Goal: Register for event/course

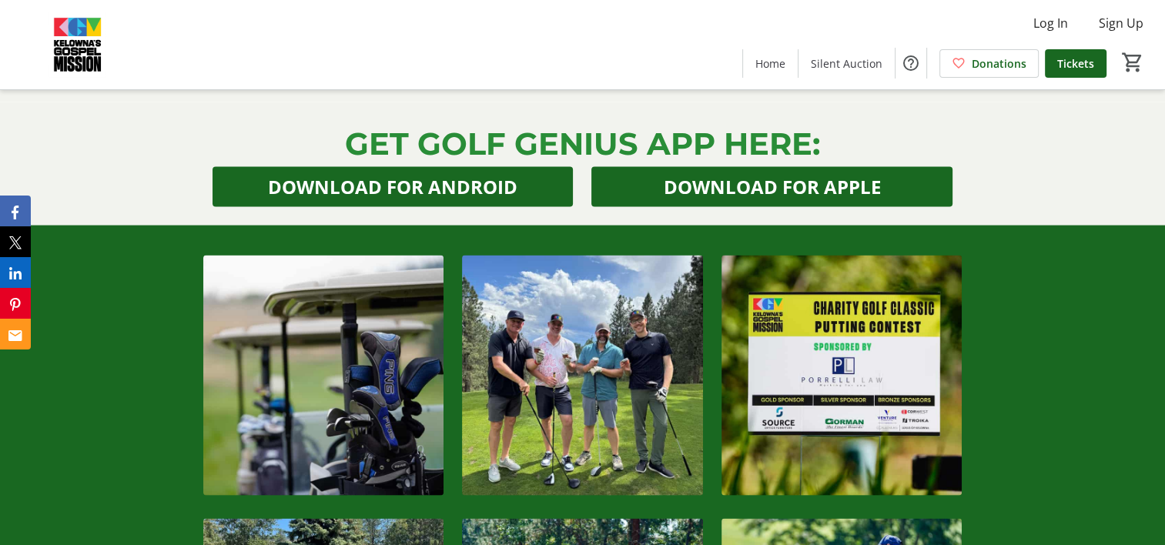
scroll to position [3079, 0]
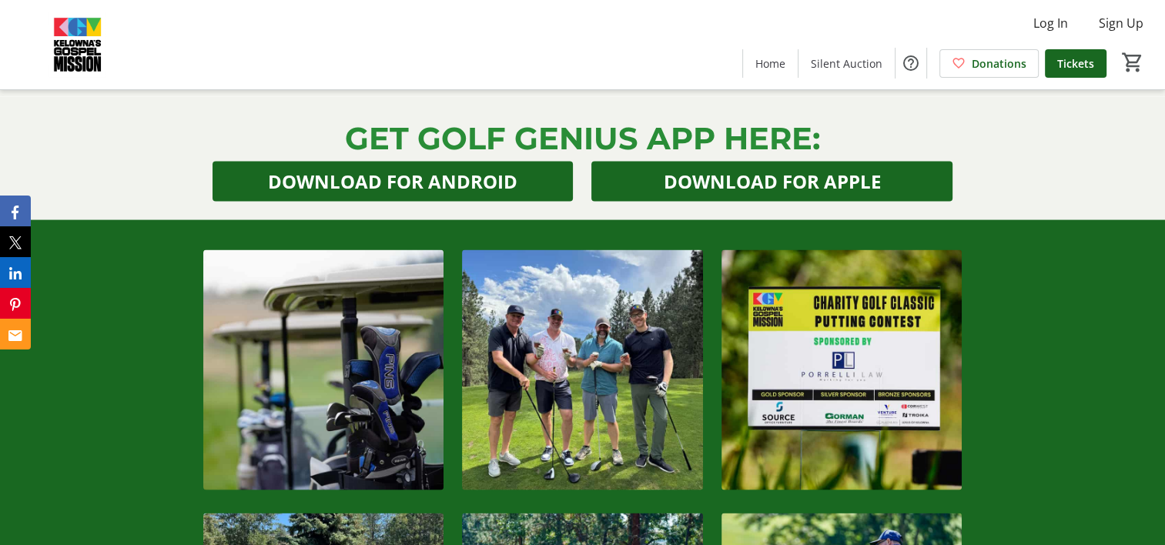
click at [628, 346] on img at bounding box center [582, 370] width 240 height 240
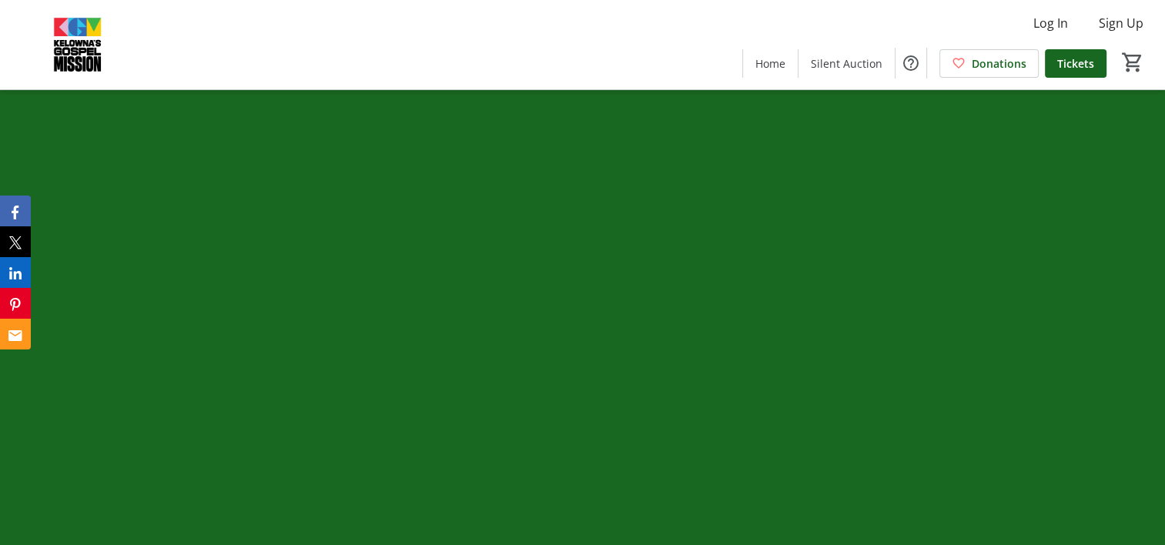
scroll to position [4464, 0]
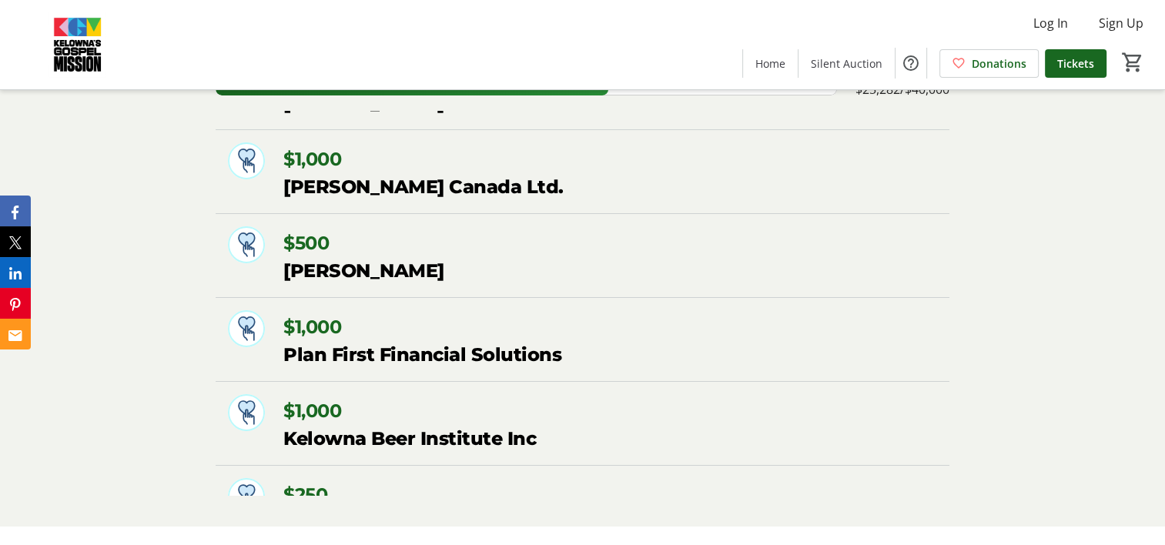
scroll to position [0, 0]
